Goal: Information Seeking & Learning: Learn about a topic

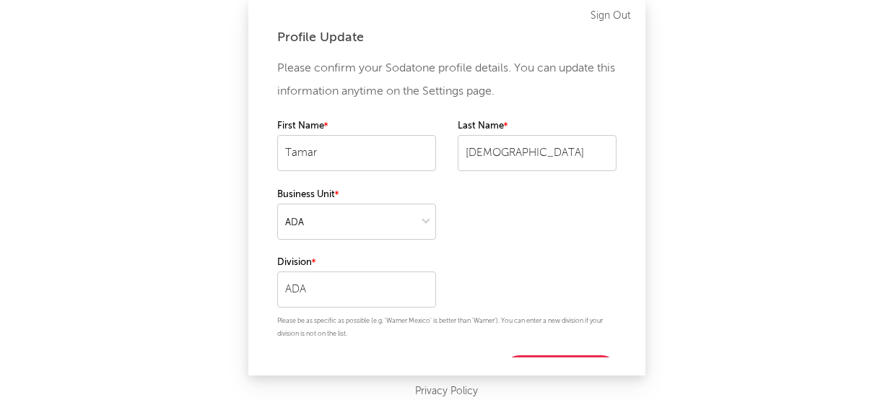
scroll to position [27, 0]
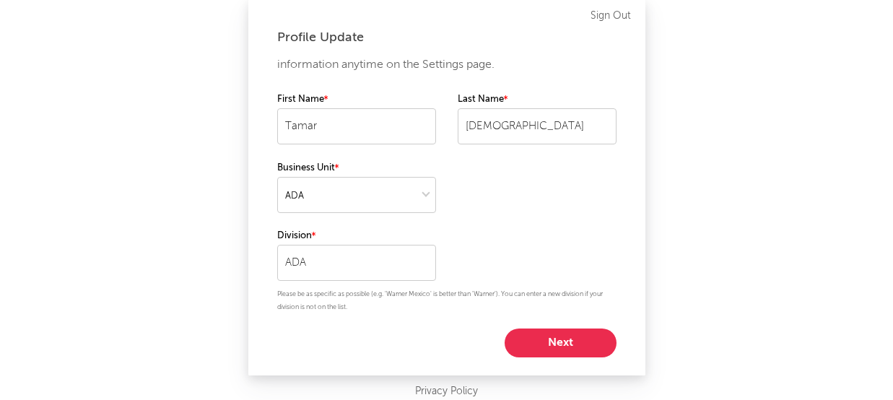
click at [546, 353] on button "Next" at bounding box center [560, 342] width 112 height 29
select select "marketing"
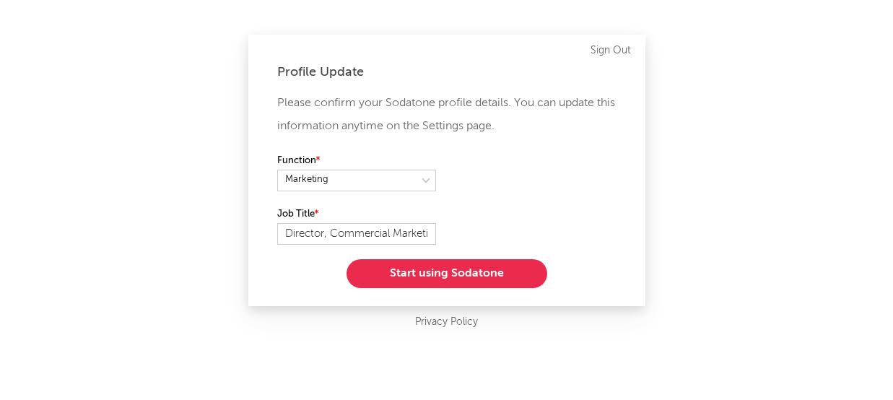
click at [499, 280] on button "Start using Sodatone" at bounding box center [446, 273] width 201 height 29
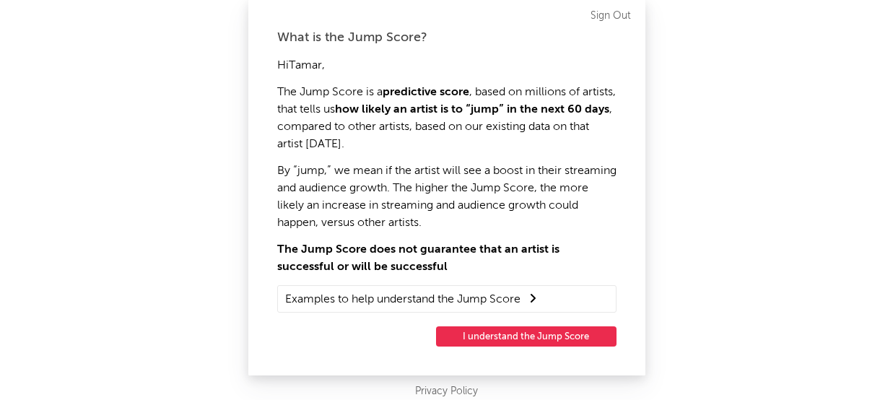
click at [518, 341] on button "I understand the Jump Score" at bounding box center [526, 336] width 180 height 20
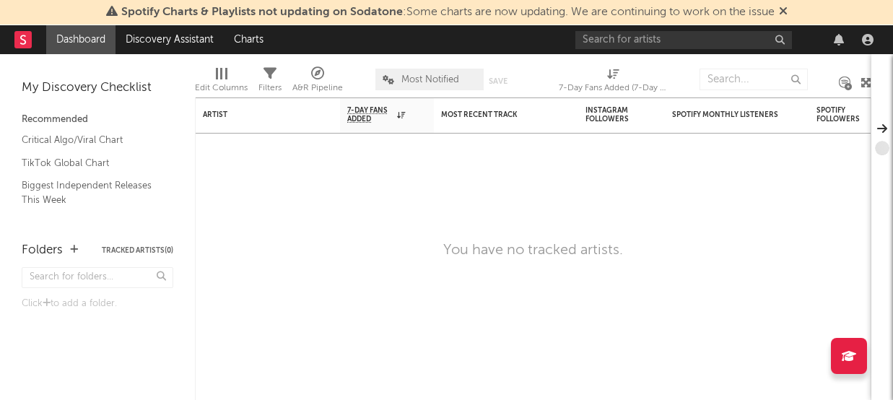
click at [666, 16] on span "Spotify Charts & Playlists not updating on Sodatone : Some charts are now updat…" at bounding box center [447, 12] width 653 height 12
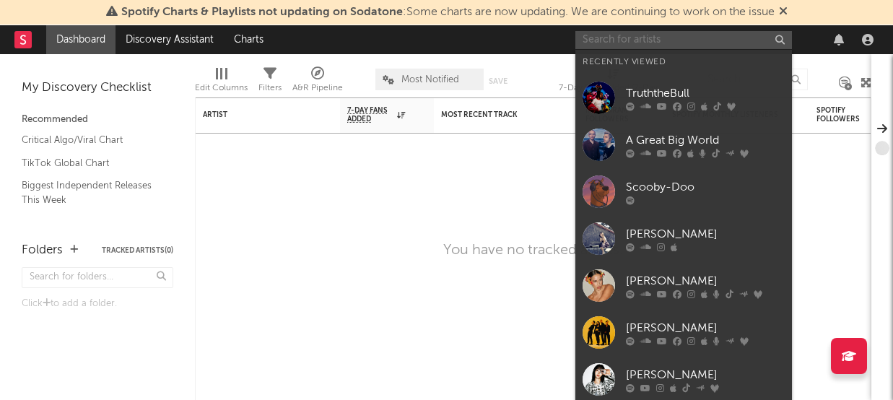
click at [655, 32] on input "text" at bounding box center [683, 40] width 216 height 18
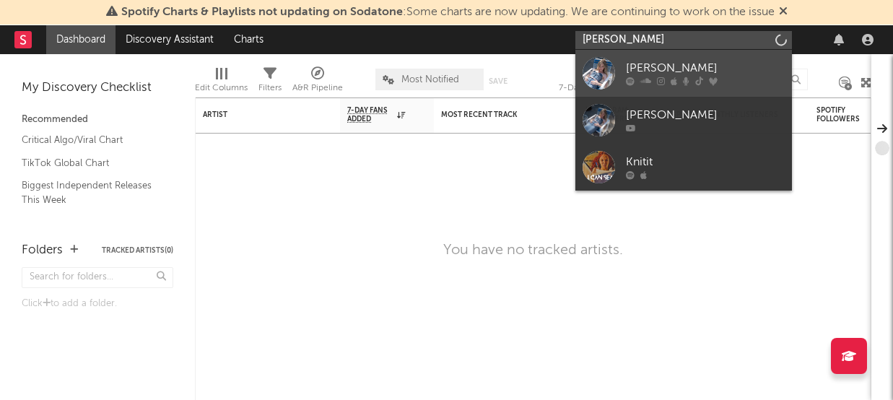
type input "[PERSON_NAME]"
click at [683, 61] on div "[PERSON_NAME]" at bounding box center [705, 68] width 159 height 17
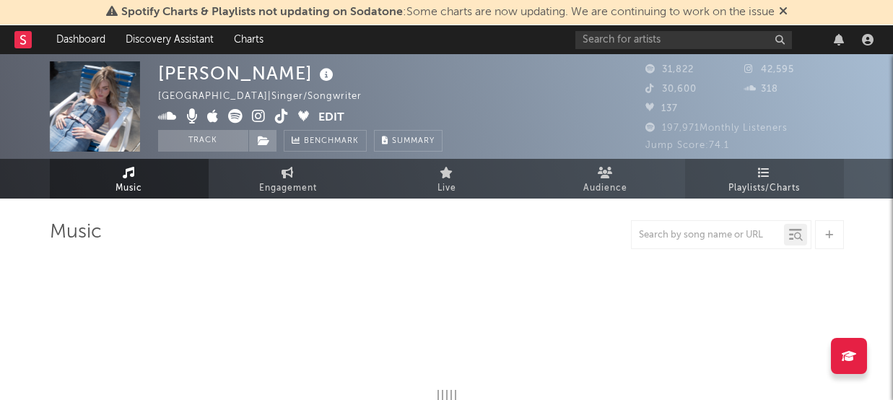
click at [752, 178] on link "Playlists/Charts" at bounding box center [764, 179] width 159 height 40
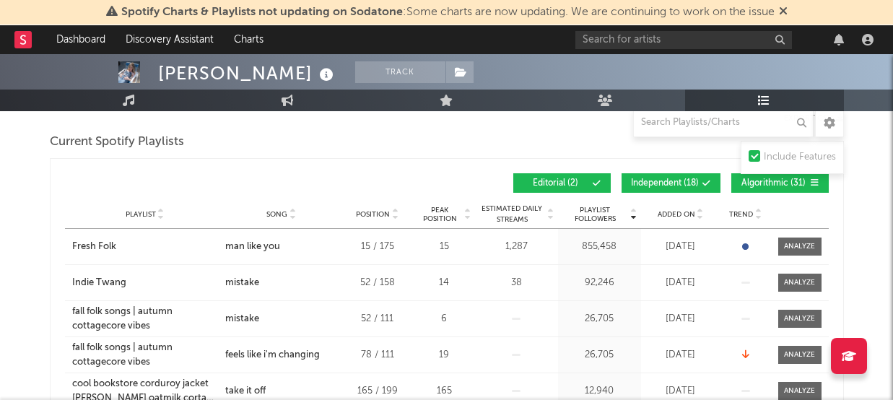
scroll to position [166, 0]
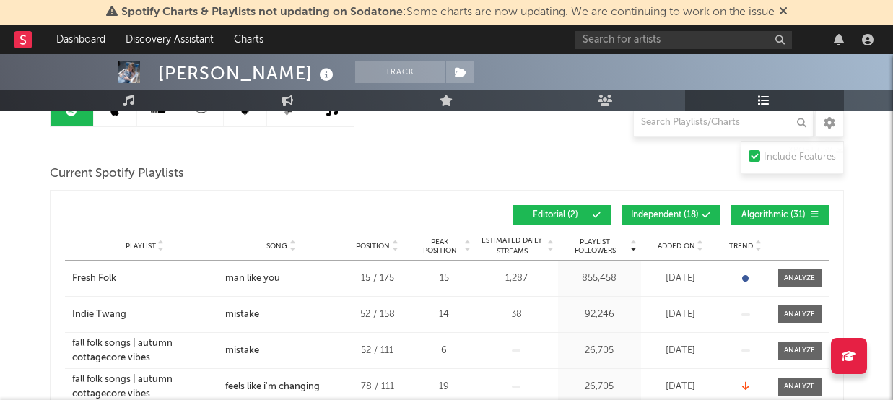
click at [280, 245] on span "Song" at bounding box center [276, 246] width 21 height 9
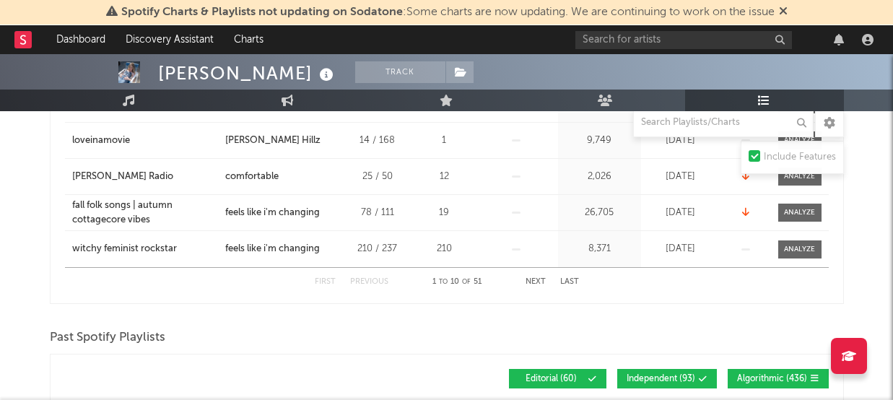
scroll to position [475, 0]
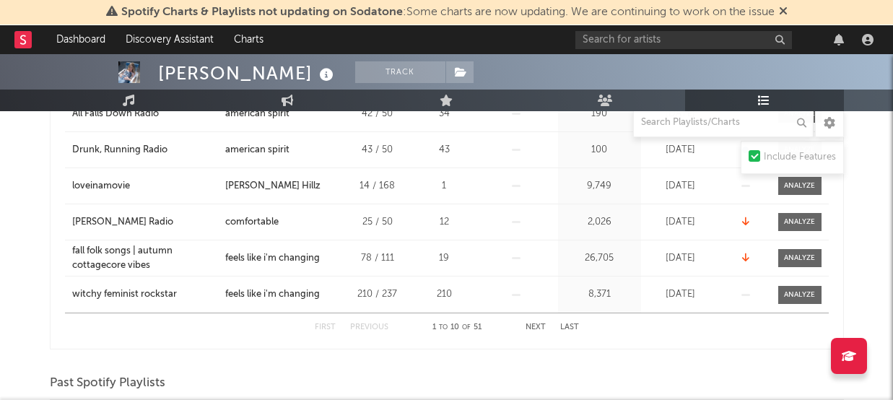
click at [538, 326] on button "Next" at bounding box center [535, 327] width 20 height 8
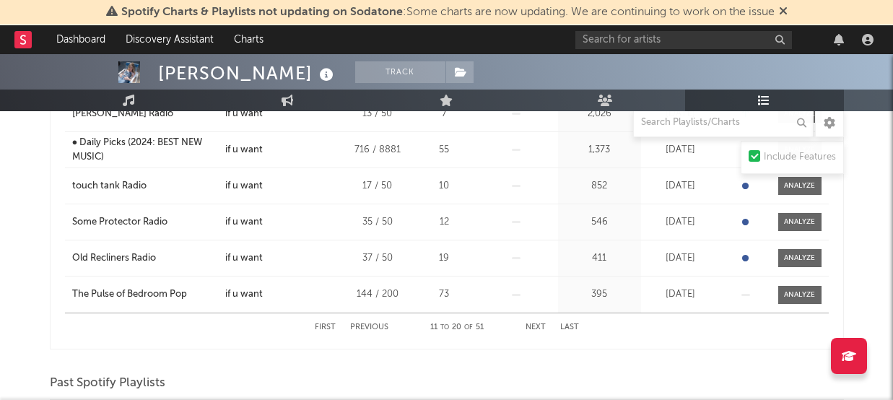
click at [538, 326] on button "Next" at bounding box center [535, 327] width 20 height 8
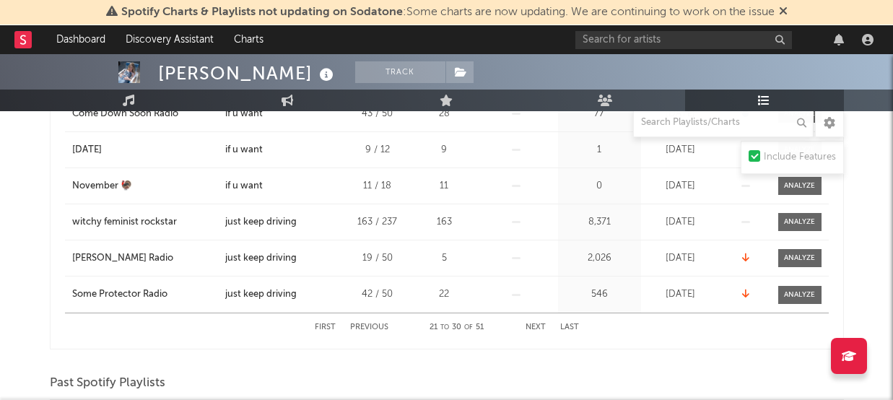
click at [538, 326] on button "Next" at bounding box center [535, 327] width 20 height 8
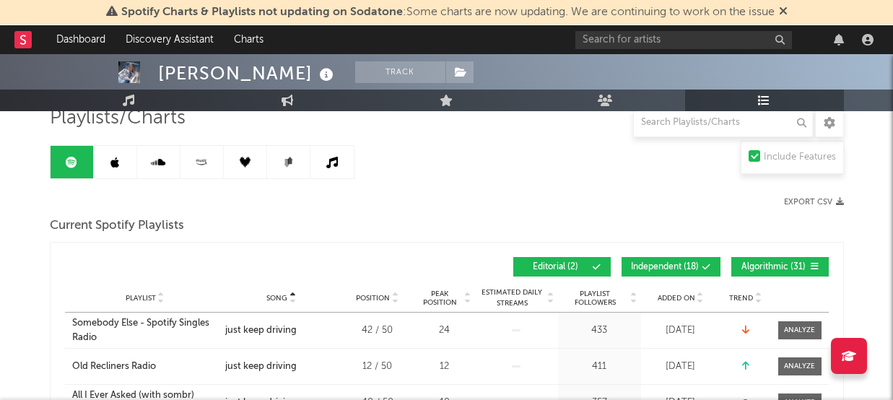
scroll to position [90, 0]
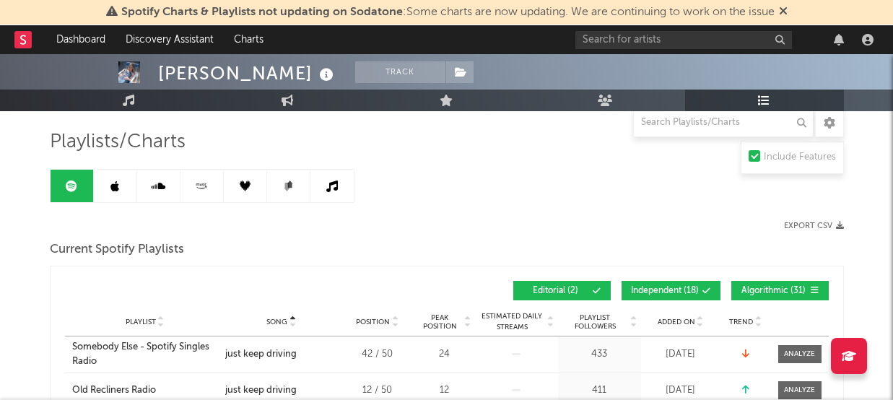
click at [111, 184] on icon at bounding box center [114, 186] width 9 height 12
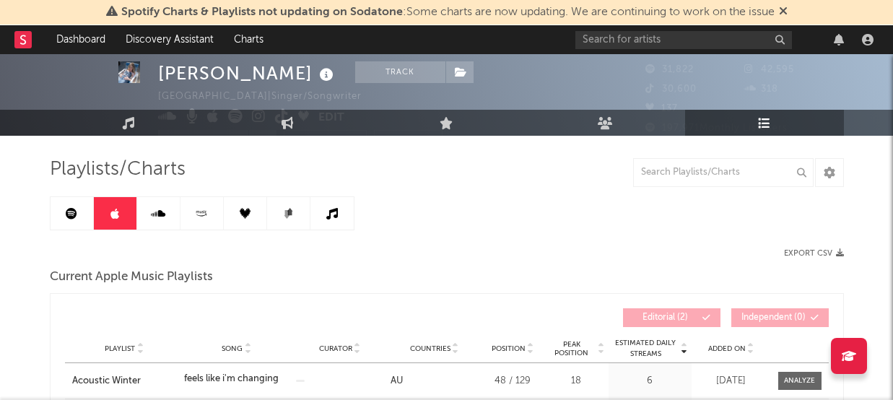
scroll to position [32, 0]
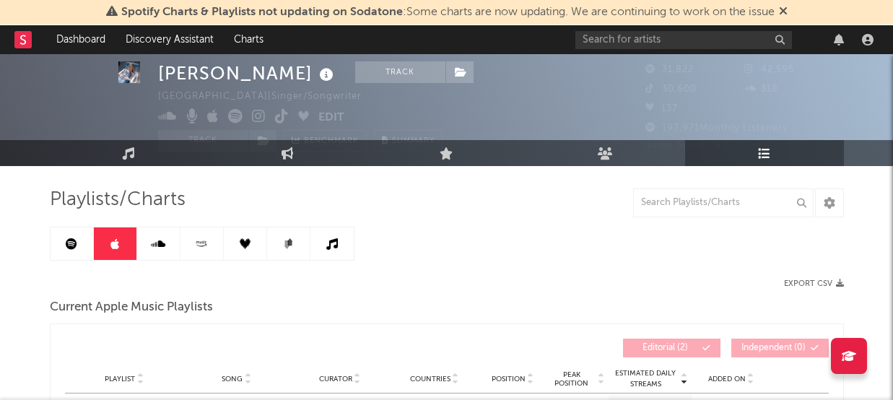
click at [165, 253] on link at bounding box center [158, 243] width 43 height 32
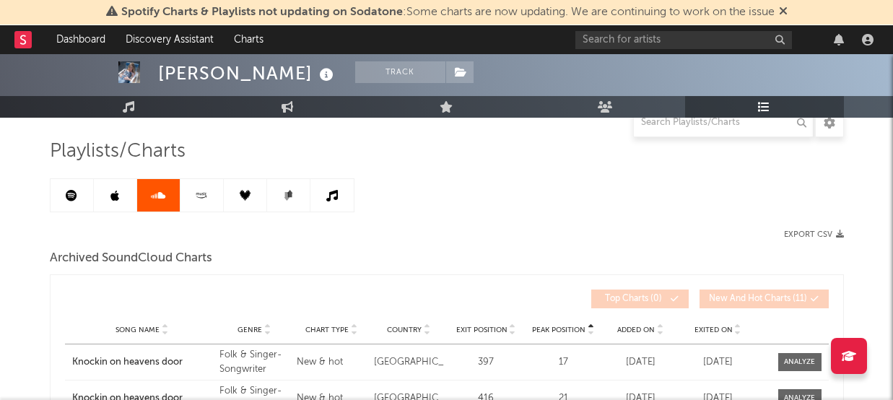
scroll to position [44, 0]
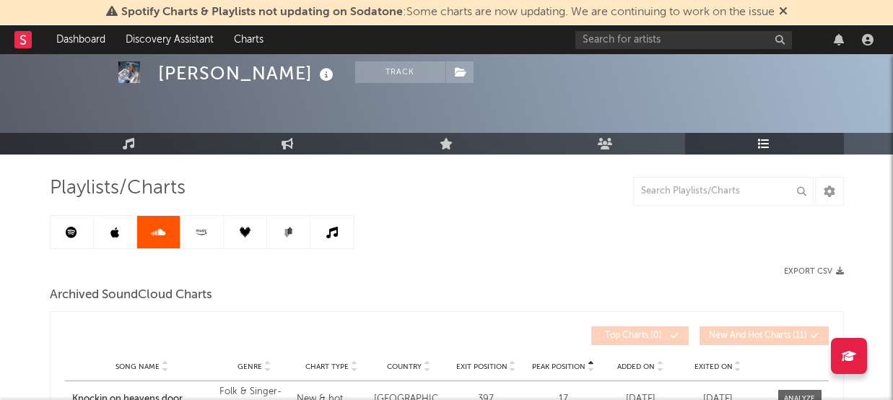
click at [194, 242] on link at bounding box center [201, 232] width 43 height 32
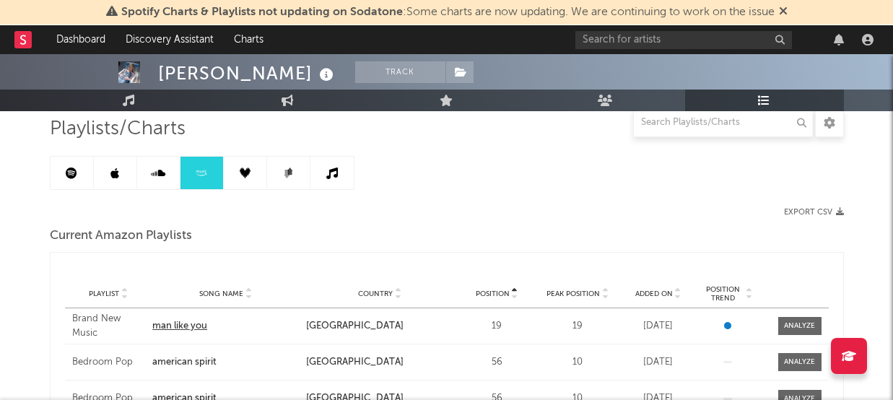
scroll to position [126, 0]
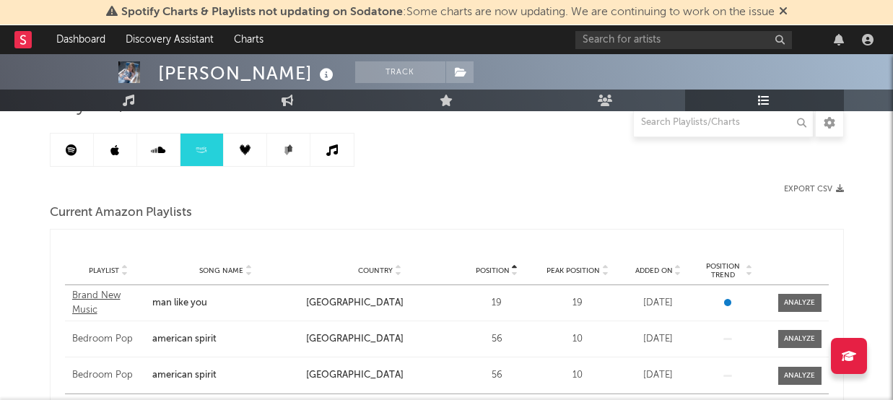
click at [101, 299] on div "Brand New Music" at bounding box center [109, 303] width 74 height 28
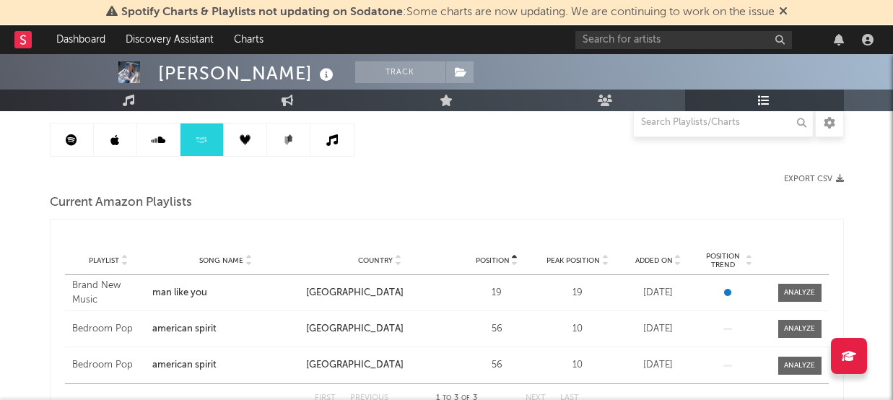
scroll to position [136, 0]
click at [228, 155] on link at bounding box center [245, 140] width 43 height 32
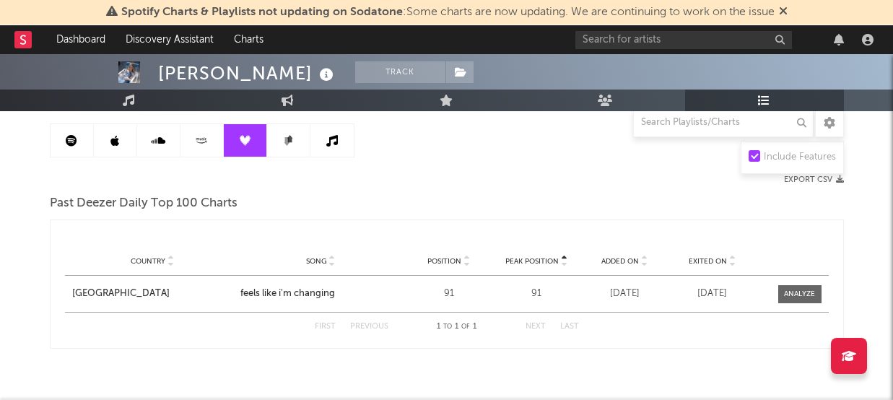
click at [240, 149] on link at bounding box center [245, 140] width 43 height 32
click at [293, 146] on link at bounding box center [288, 140] width 43 height 32
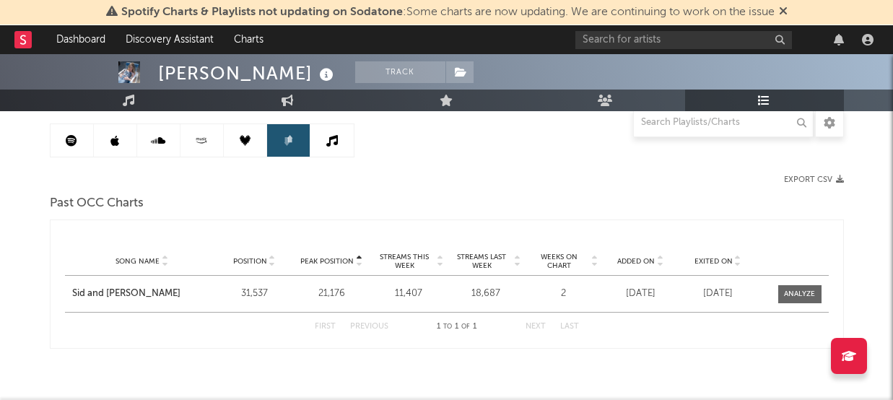
click at [347, 141] on link at bounding box center [331, 140] width 43 height 32
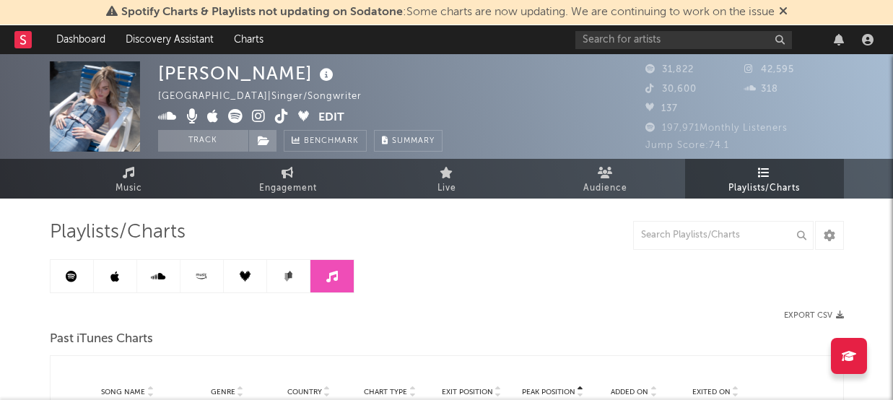
click at [192, 277] on link at bounding box center [201, 276] width 43 height 32
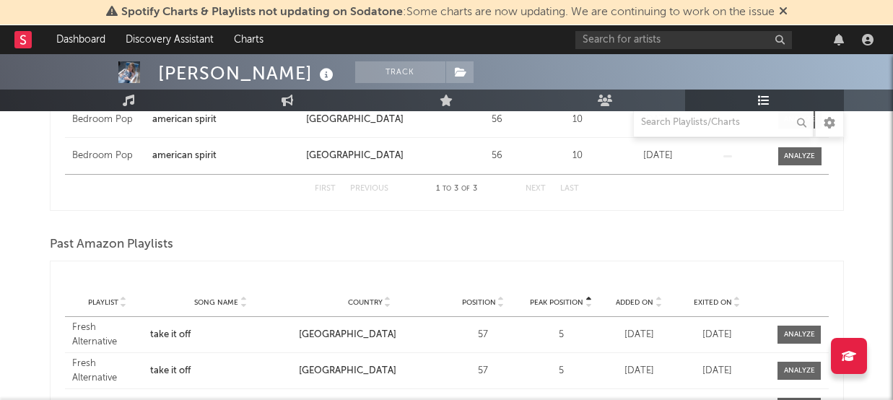
scroll to position [117, 0]
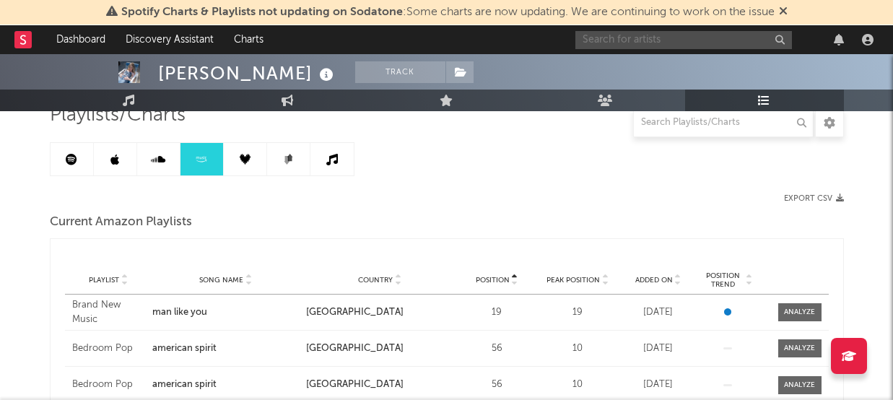
click at [668, 41] on input "text" at bounding box center [683, 40] width 216 height 18
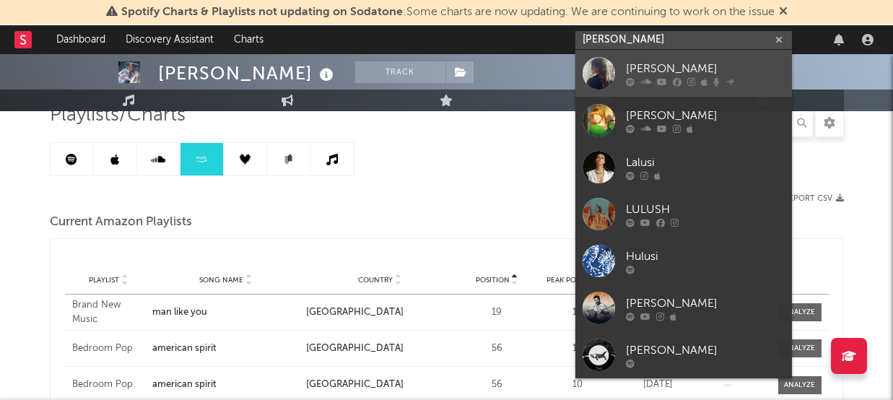
type input "[PERSON_NAME]"
click at [662, 66] on div "[PERSON_NAME]" at bounding box center [705, 68] width 159 height 17
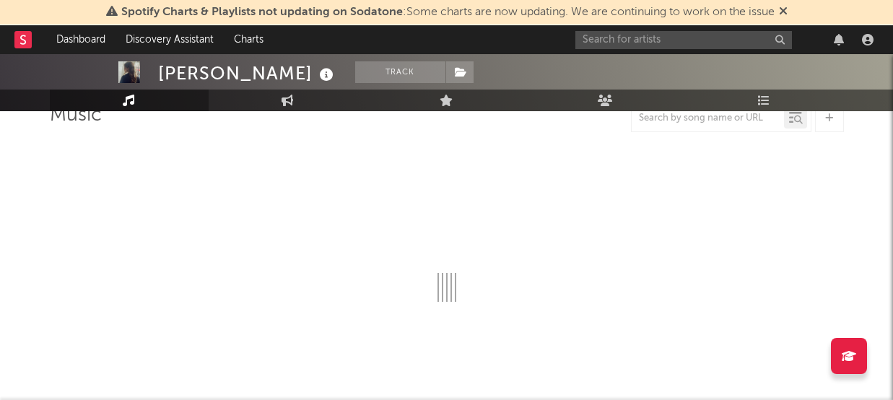
select select "6m"
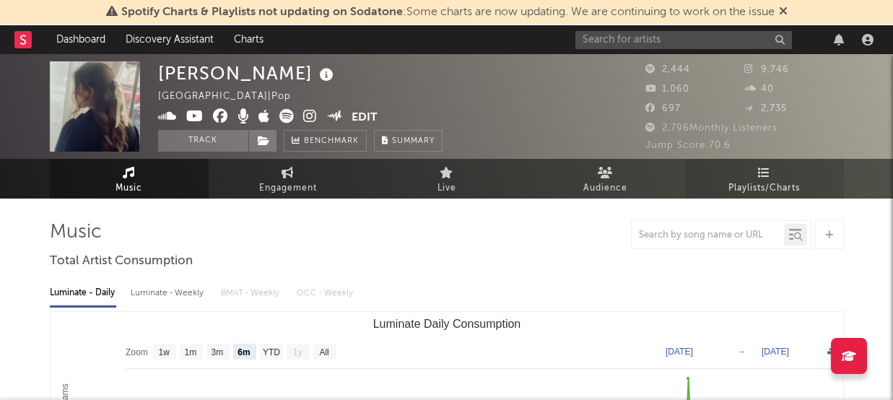
click at [747, 188] on span "Playlists/Charts" at bounding box center [763, 188] width 71 height 17
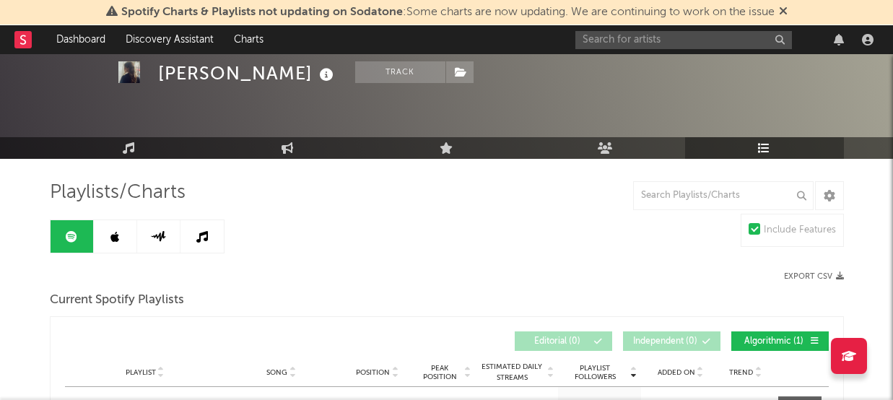
scroll to position [110, 0]
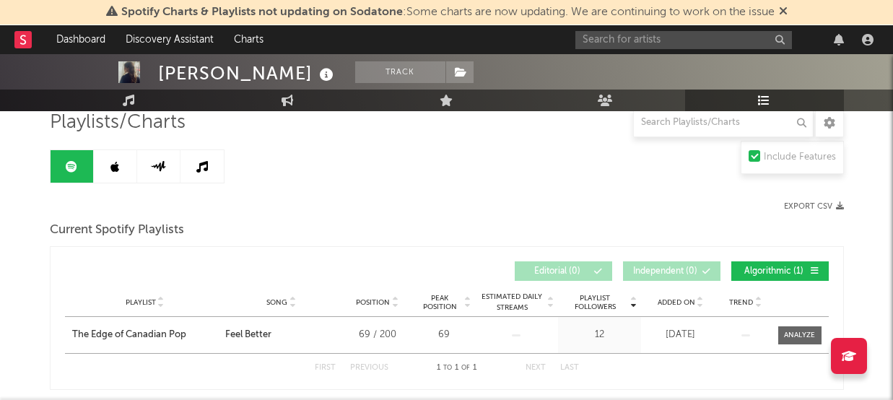
click at [133, 165] on link at bounding box center [115, 166] width 43 height 32
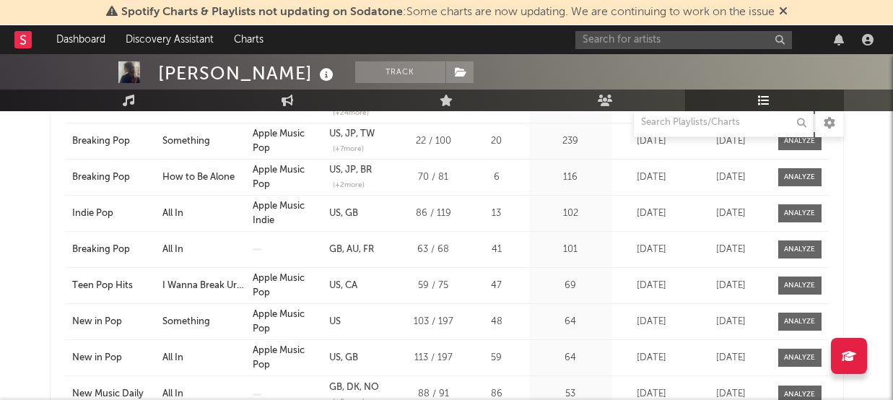
scroll to position [269, 0]
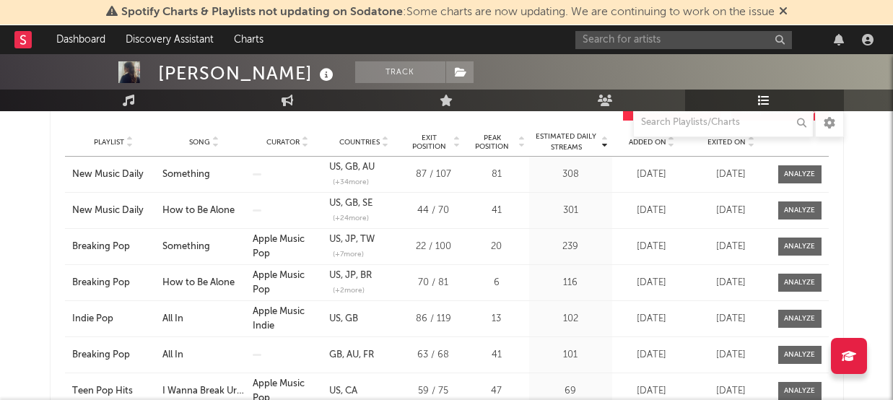
click at [201, 143] on span "Song" at bounding box center [199, 142] width 21 height 9
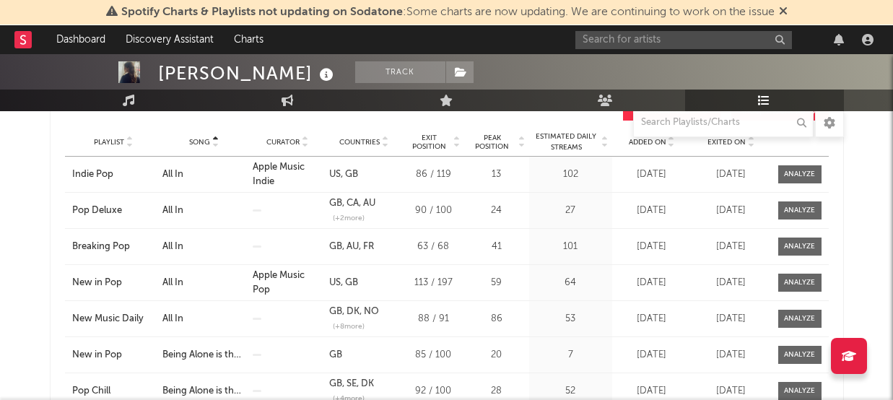
click at [201, 143] on span "Song" at bounding box center [199, 142] width 21 height 9
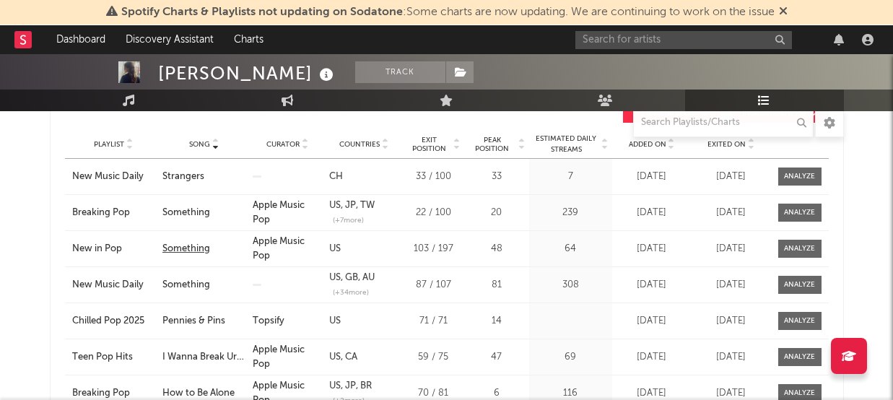
scroll to position [0, 0]
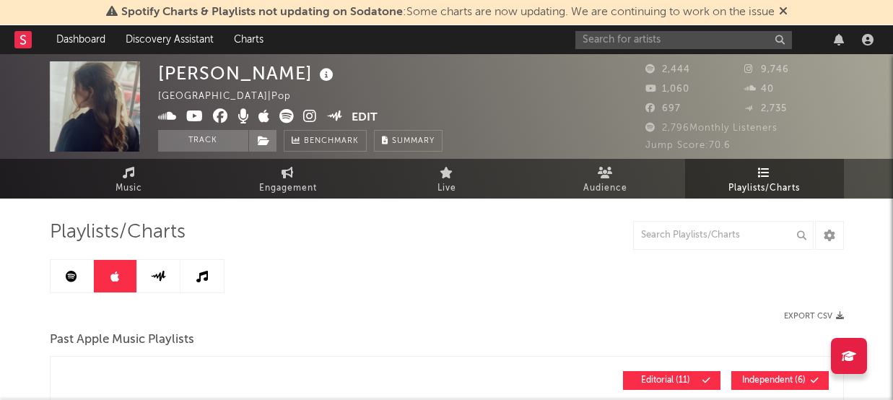
click at [152, 279] on icon at bounding box center [158, 276] width 17 height 11
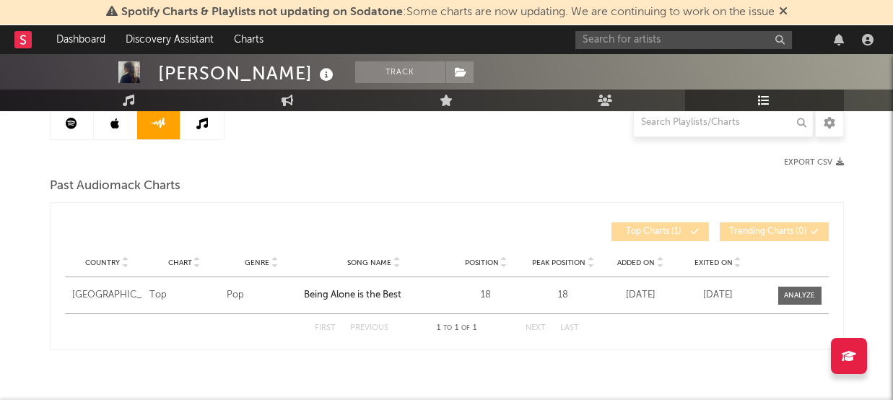
scroll to position [88, 0]
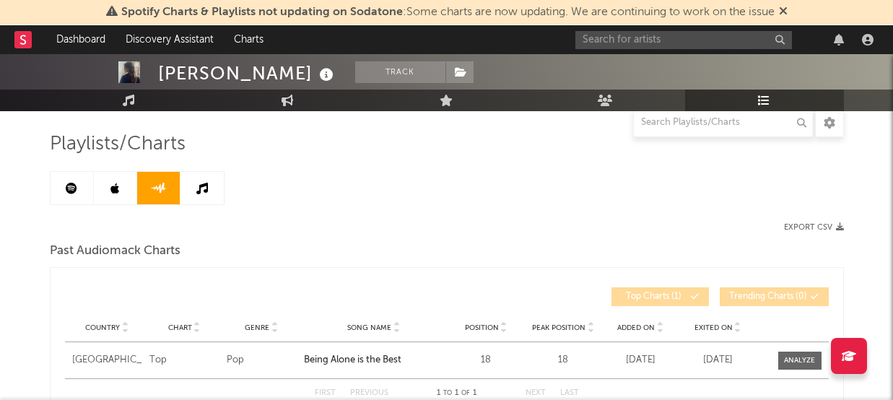
click at [201, 206] on div "Playlists/Charts Export CSV Past Audiomack Charts Country Country Chart Genre S…" at bounding box center [447, 273] width 794 height 283
click at [200, 183] on icon at bounding box center [202, 189] width 12 height 12
